Goal: Submit feedback/report problem: Submit feedback/report problem

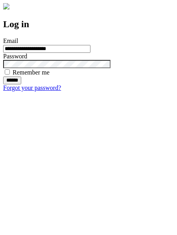
type input "**********"
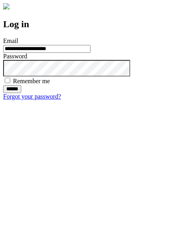
click at [21, 93] on input "******" at bounding box center [12, 89] width 18 height 8
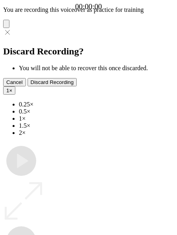
type input "**********"
